Goal: Information Seeking & Learning: Learn about a topic

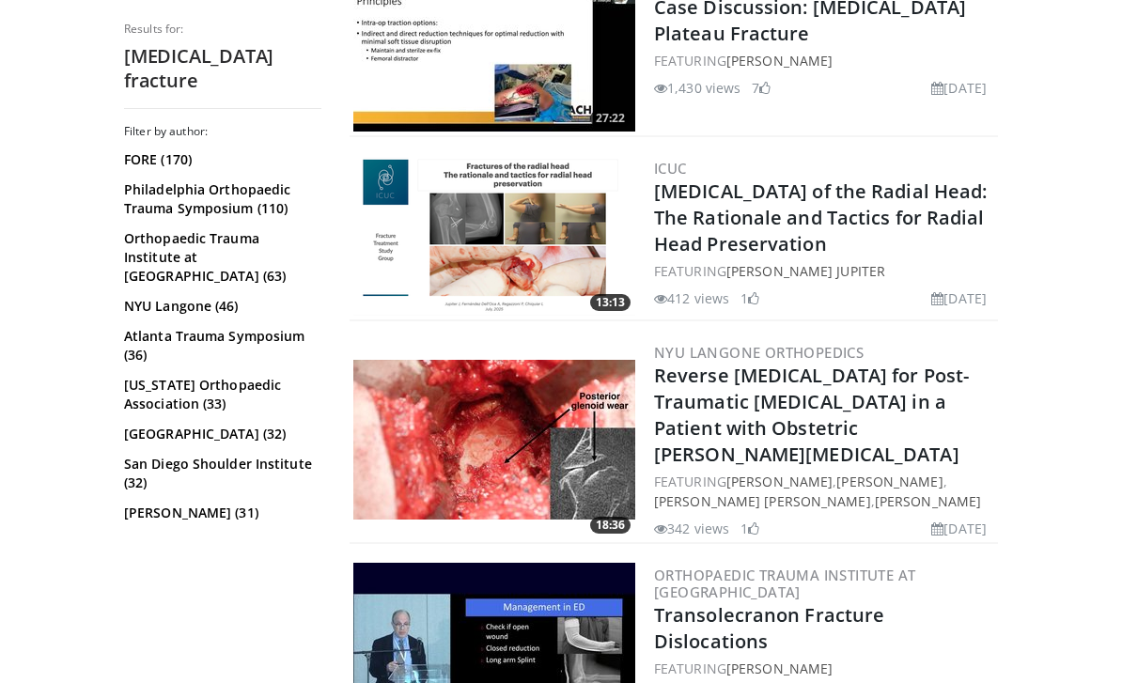
scroll to position [4689, 0]
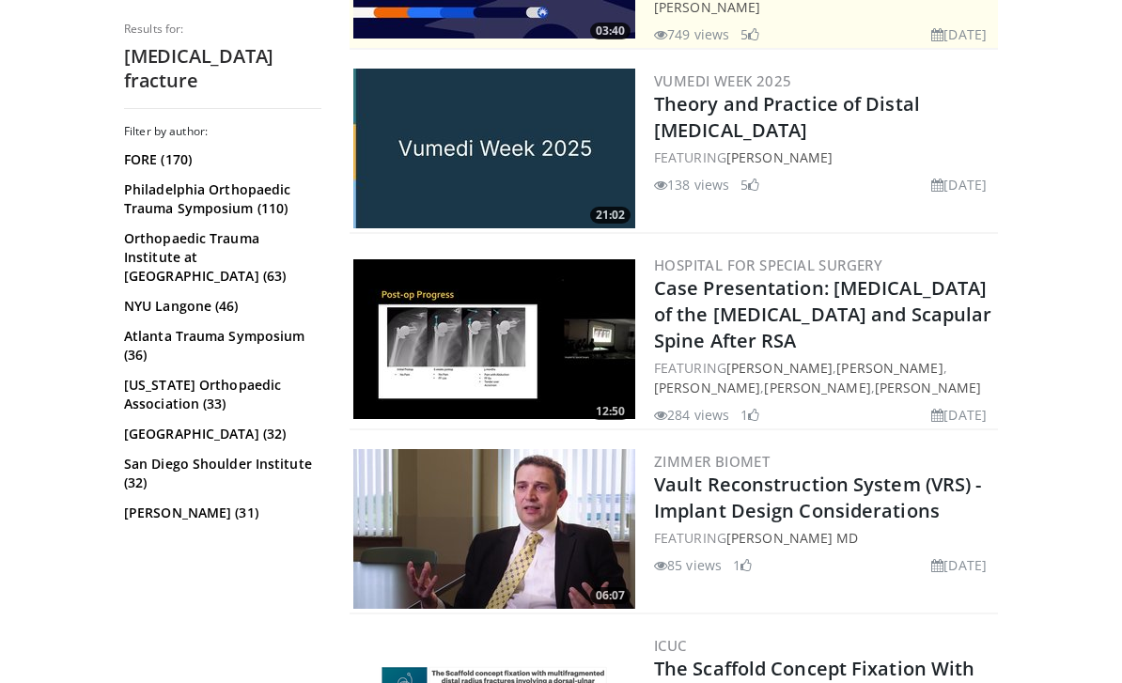
scroll to position [570, 0]
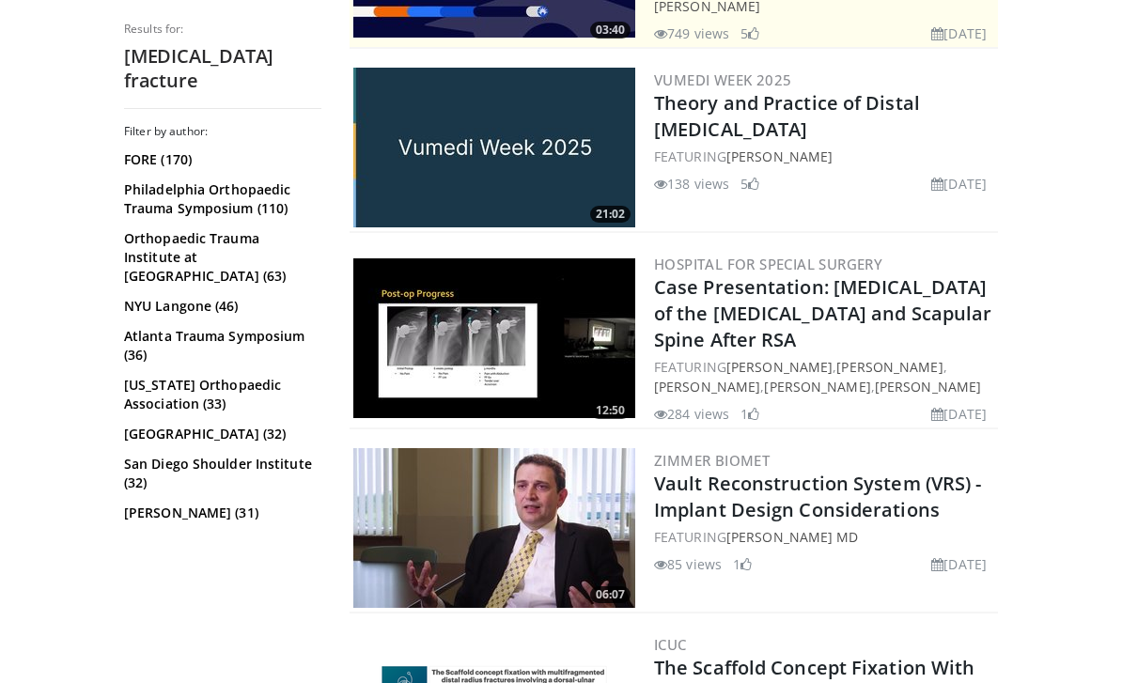
click at [422, 384] on img at bounding box center [494, 338] width 282 height 160
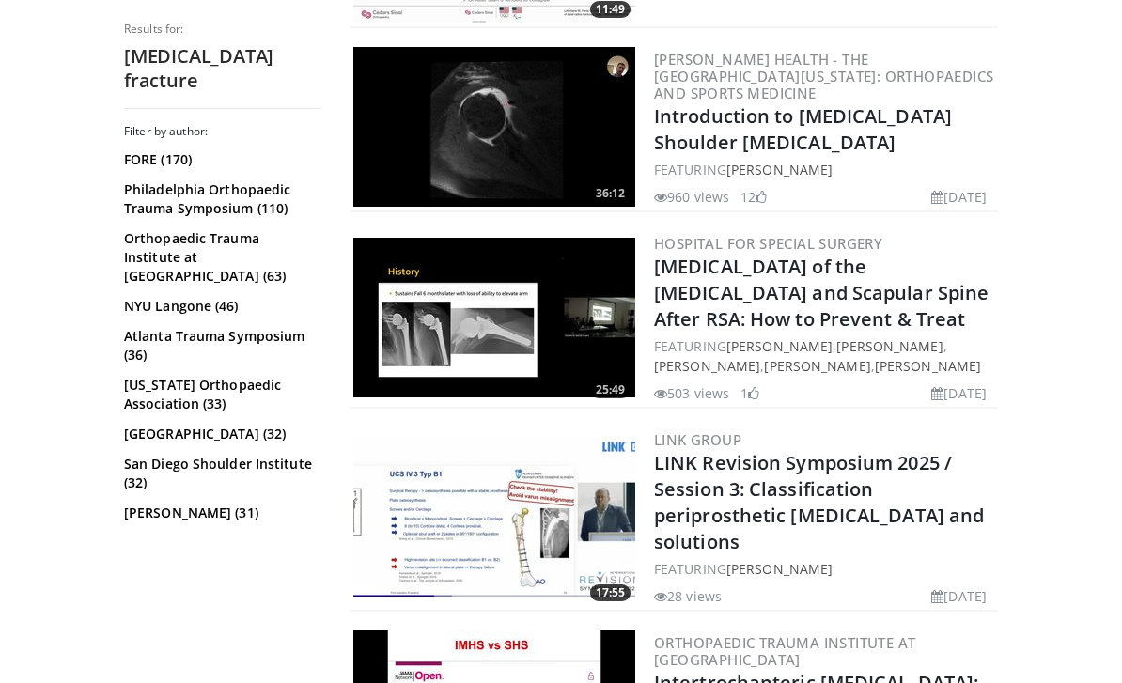
scroll to position [1572, 0]
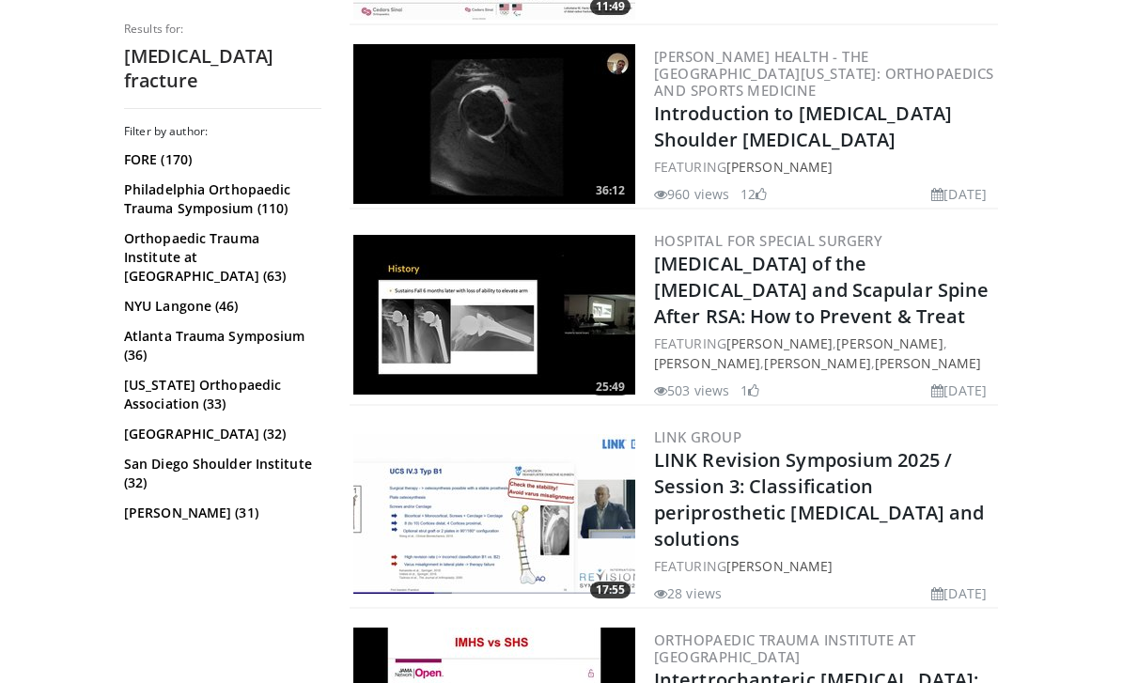
click at [407, 333] on img at bounding box center [494, 315] width 282 height 160
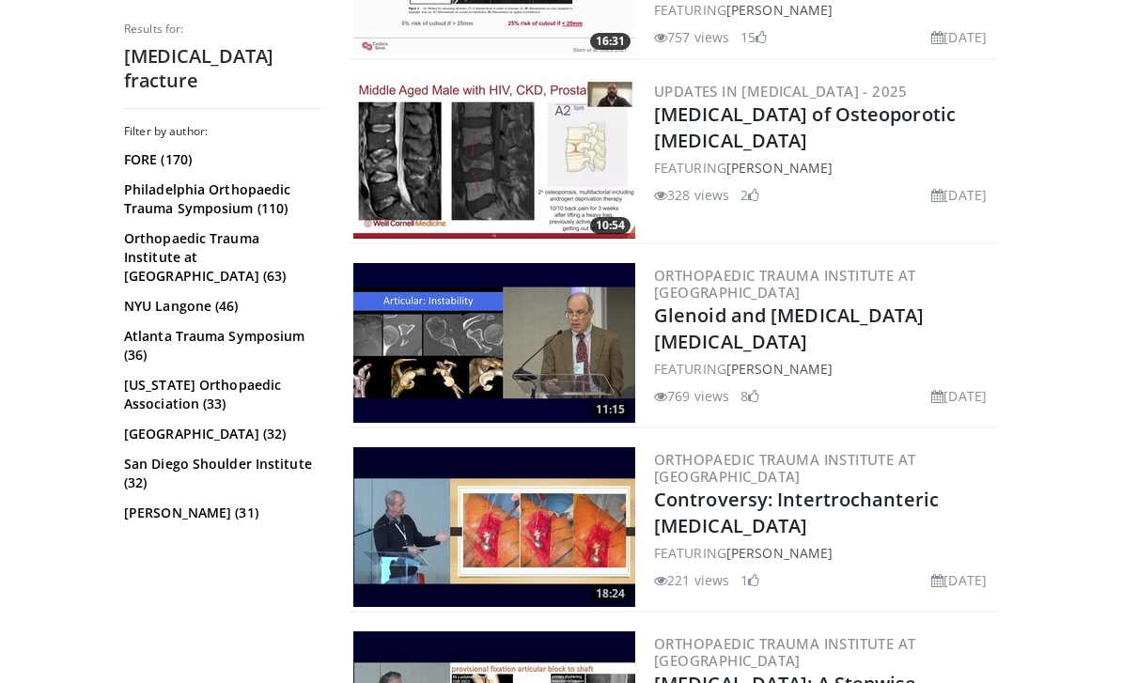
scroll to position [3787, 0]
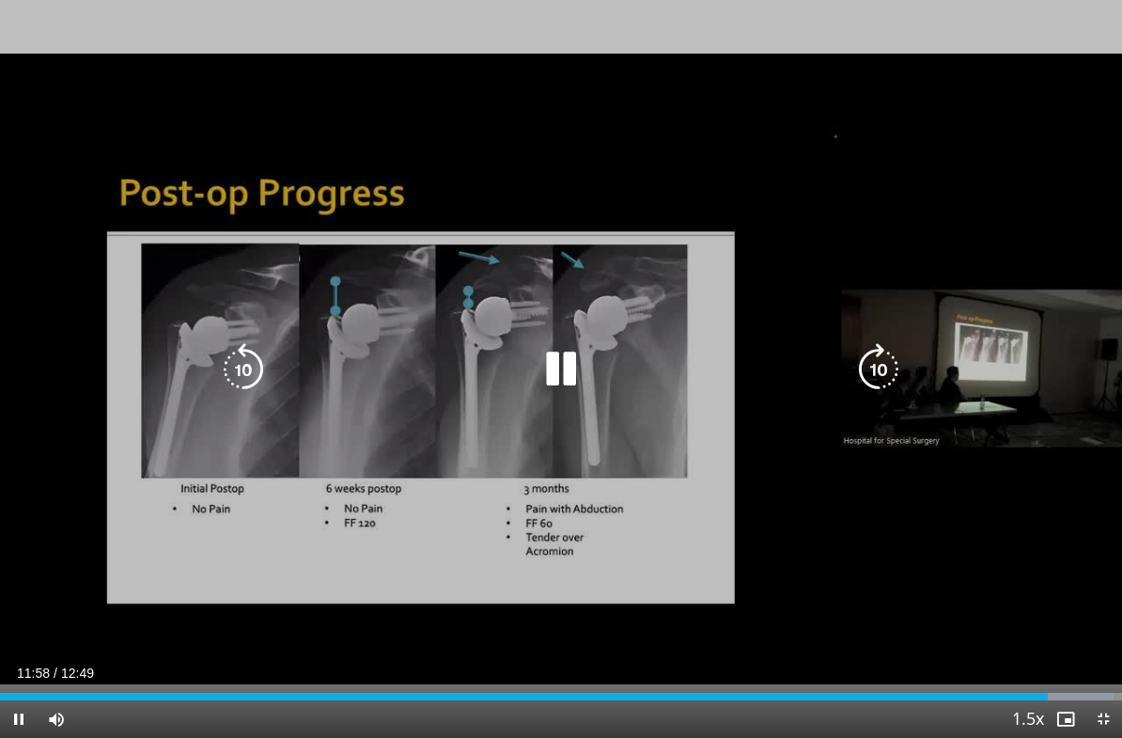
click at [86, 182] on div "10 seconds Tap to unmute" at bounding box center [561, 369] width 1122 height 738
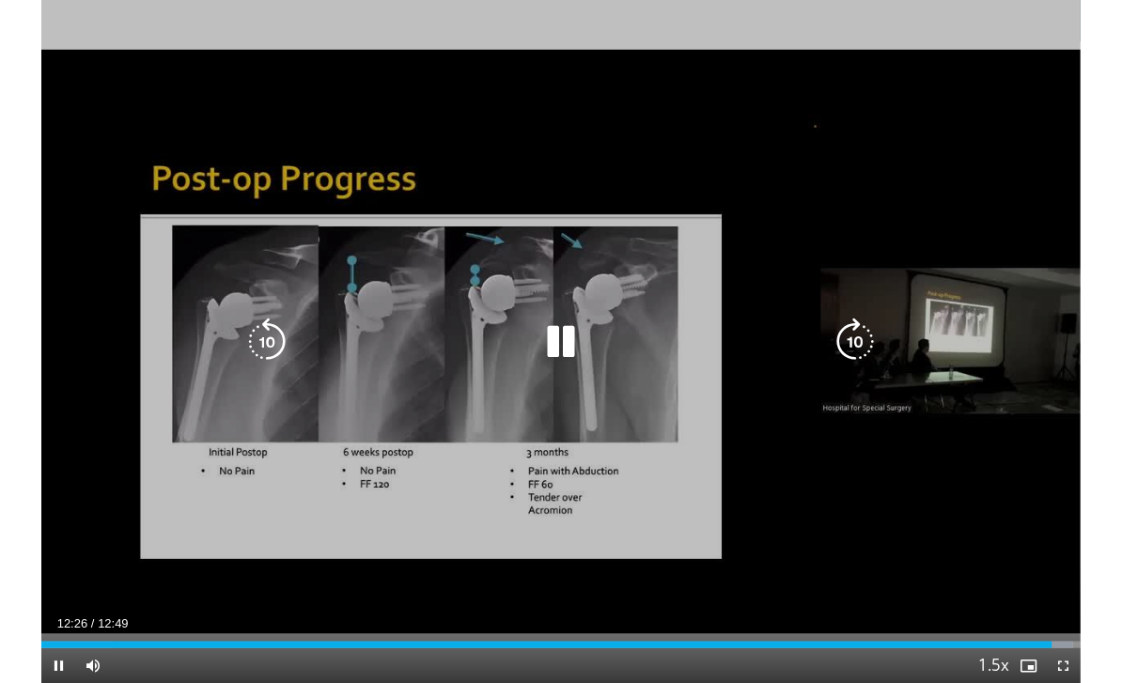
scroll to position [42, 0]
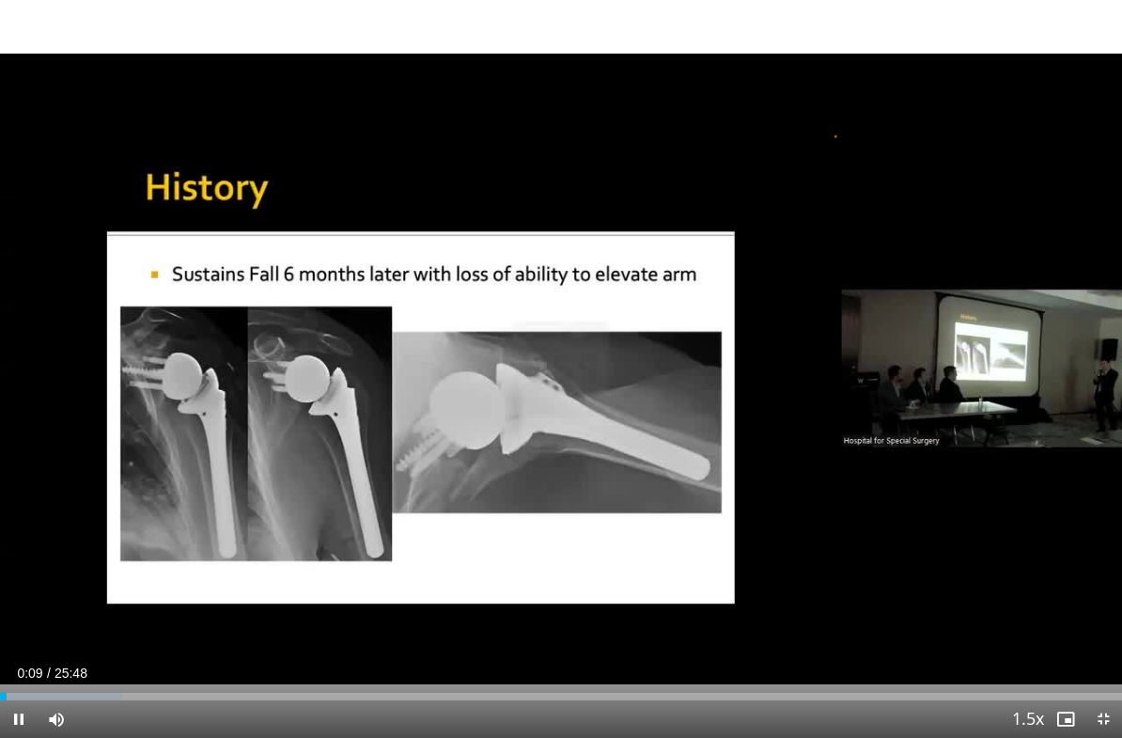
click at [54, 192] on div "10 seconds Tap to unmute" at bounding box center [561, 369] width 1122 height 738
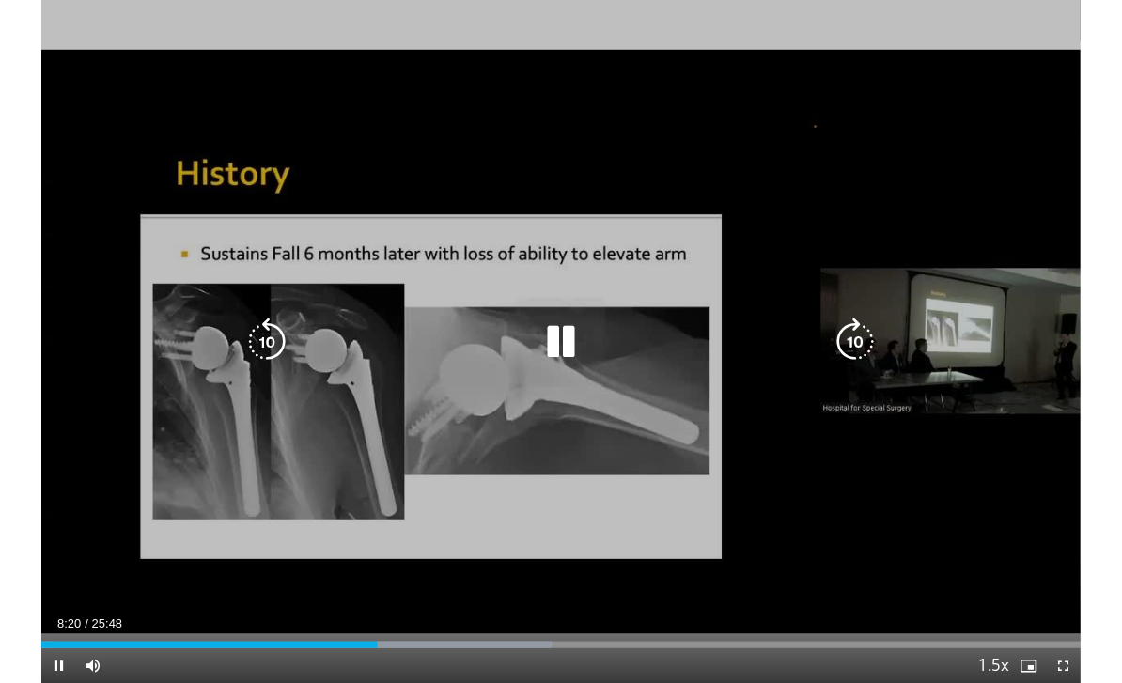
scroll to position [53, 0]
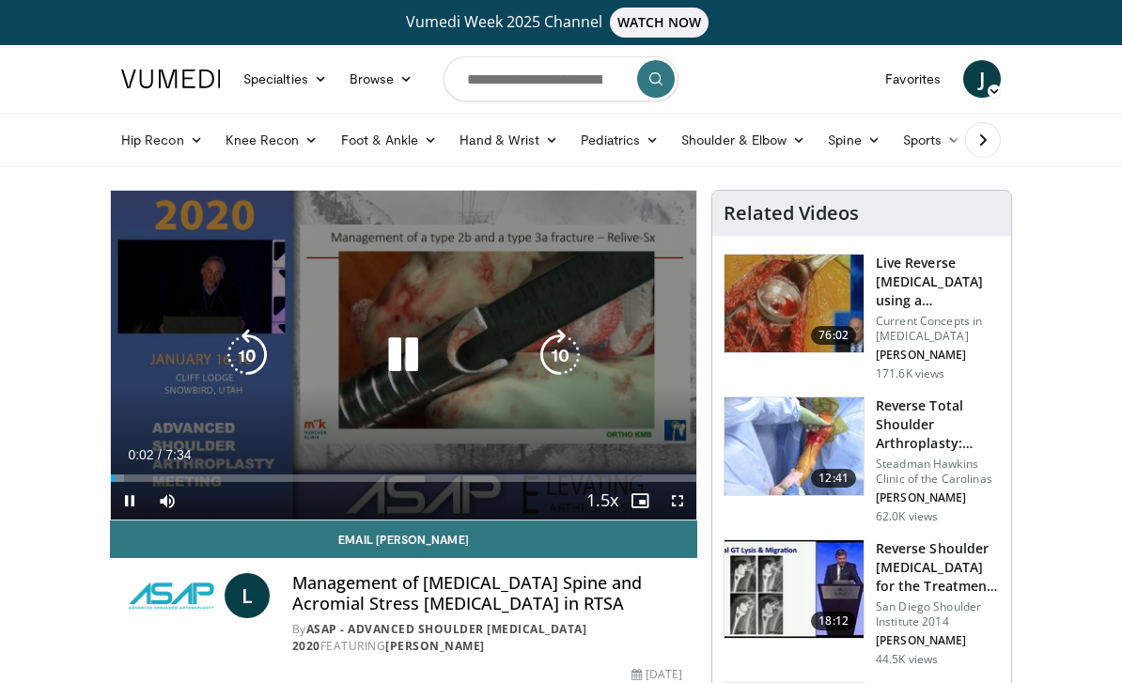
click at [162, 259] on div "10 seconds Tap to unmute" at bounding box center [403, 355] width 585 height 329
click at [160, 226] on div "10 seconds Tap to unmute" at bounding box center [403, 355] width 585 height 329
